Goal: Check status: Check status

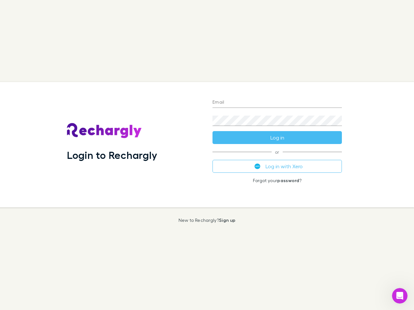
click at [207, 155] on div "Login to Rechargly" at bounding box center [134, 144] width 145 height 125
click at [277, 103] on input "Email" at bounding box center [276, 103] width 129 height 10
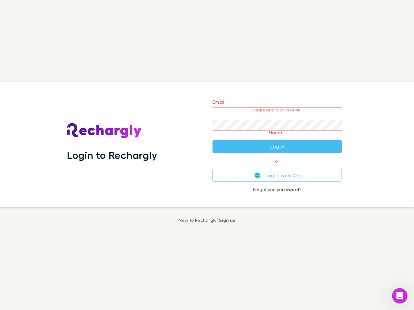
click at [277, 138] on form "Email Please enter a valid email. Password Please fill Log in" at bounding box center [276, 122] width 129 height 61
click at [277, 166] on div "Email Please enter a valid email. Password Please fill Log in or Log in with Xe…" at bounding box center [277, 144] width 140 height 125
click at [399, 296] on icon "Open Intercom Messenger" at bounding box center [399, 296] width 11 height 11
